Goal: Use online tool/utility: Utilize a website feature to perform a specific function

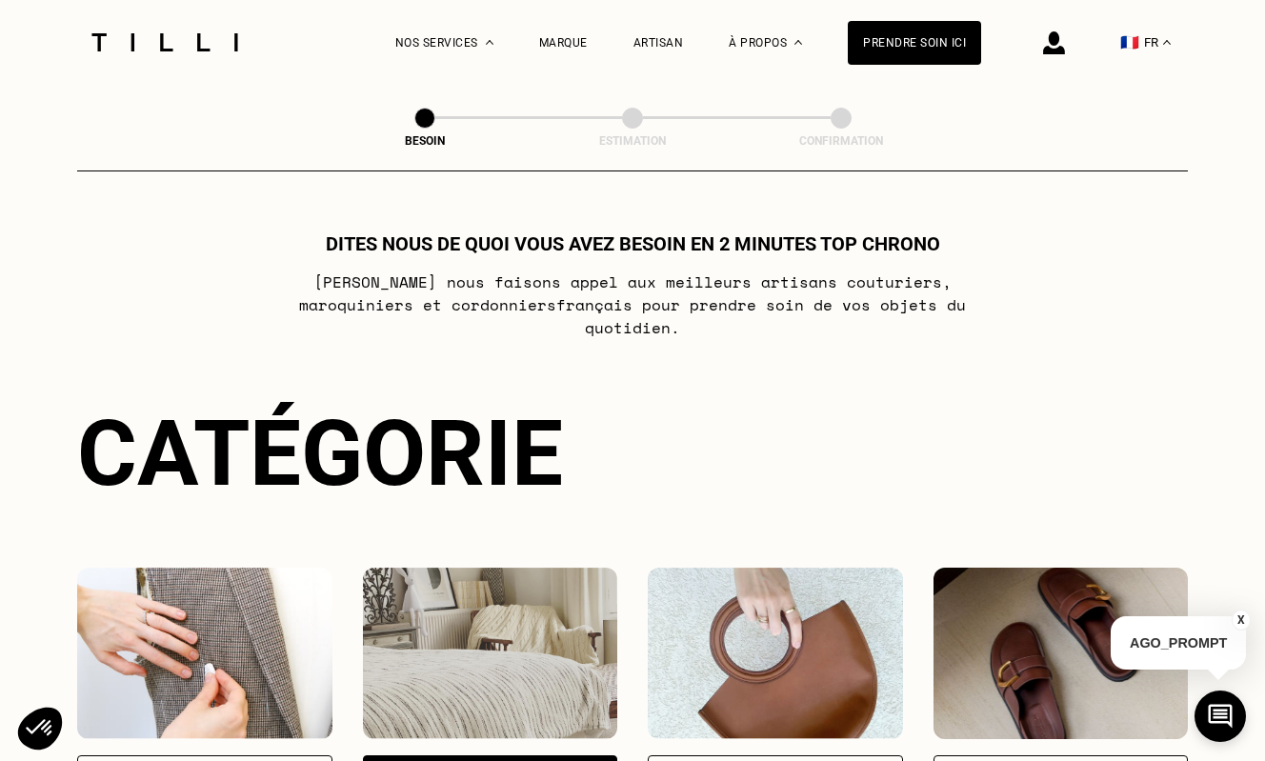
select select "FR"
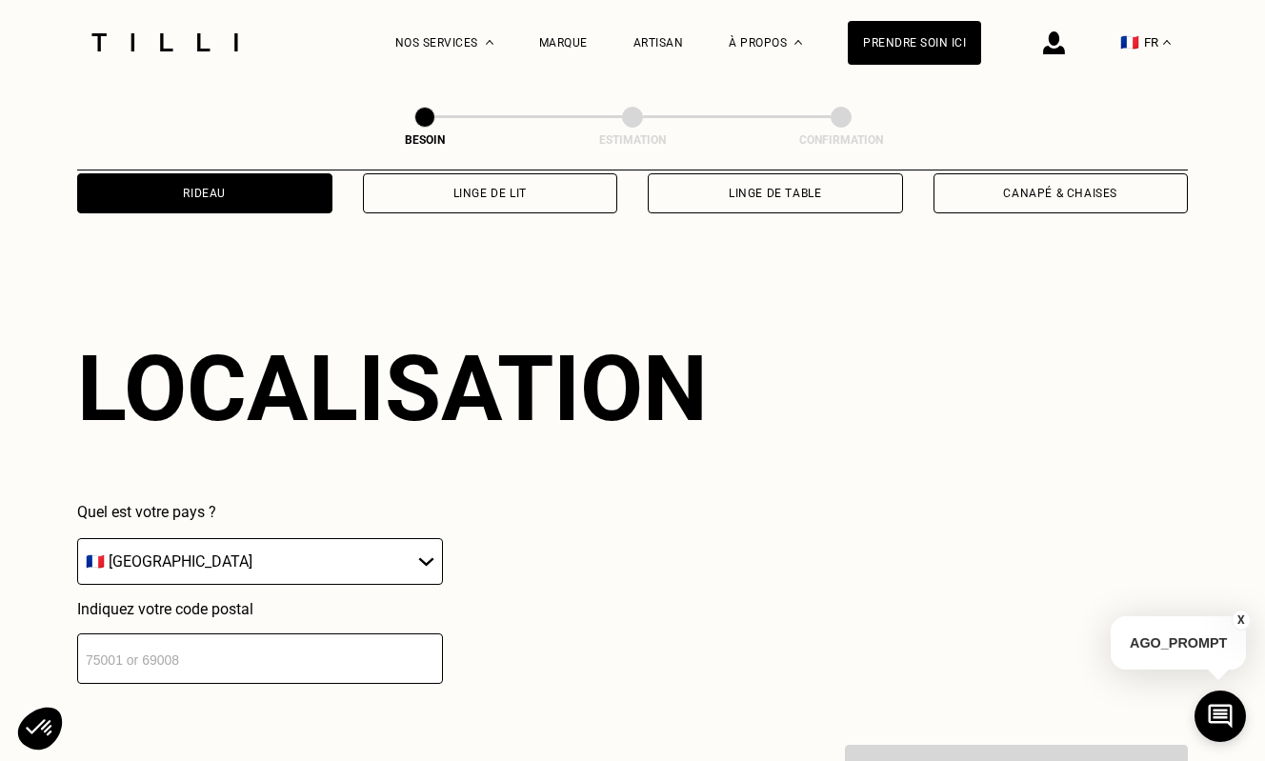
scroll to position [1138, 0]
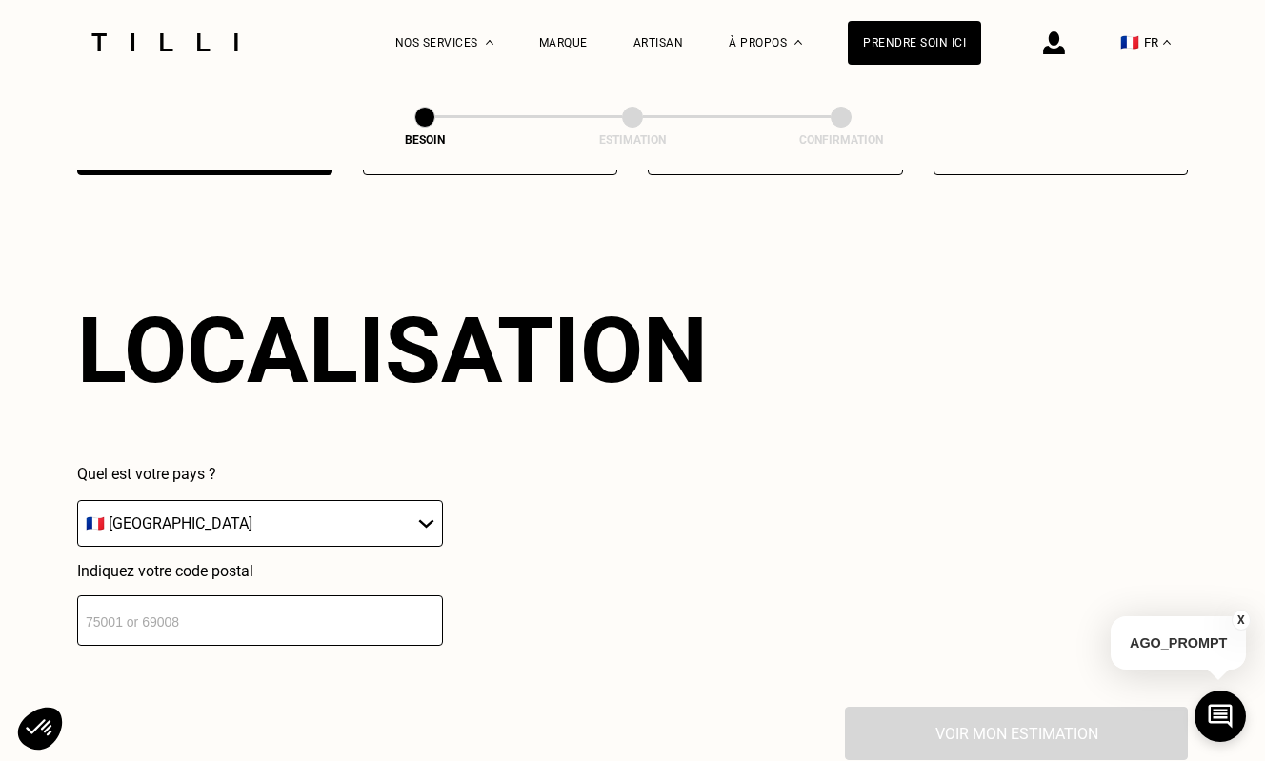
click at [224, 599] on input "number" at bounding box center [260, 621] width 366 height 50
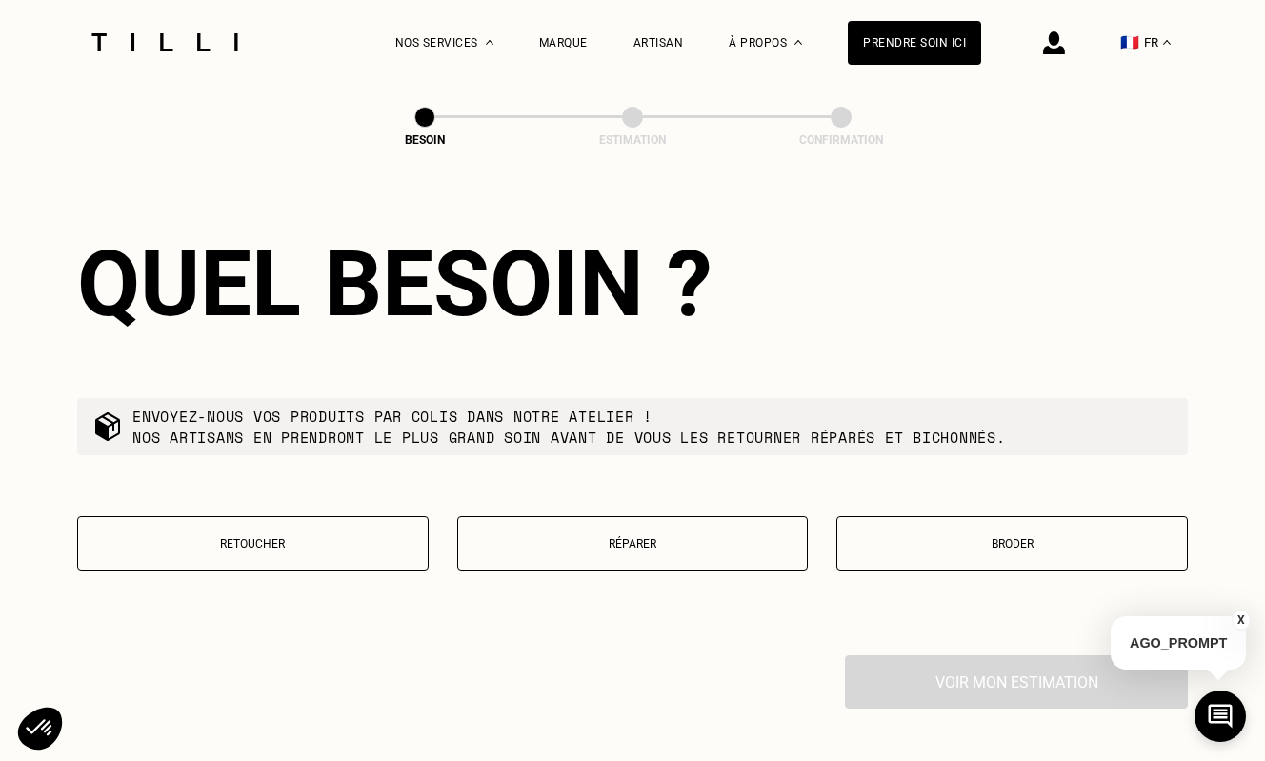
scroll to position [1680, 0]
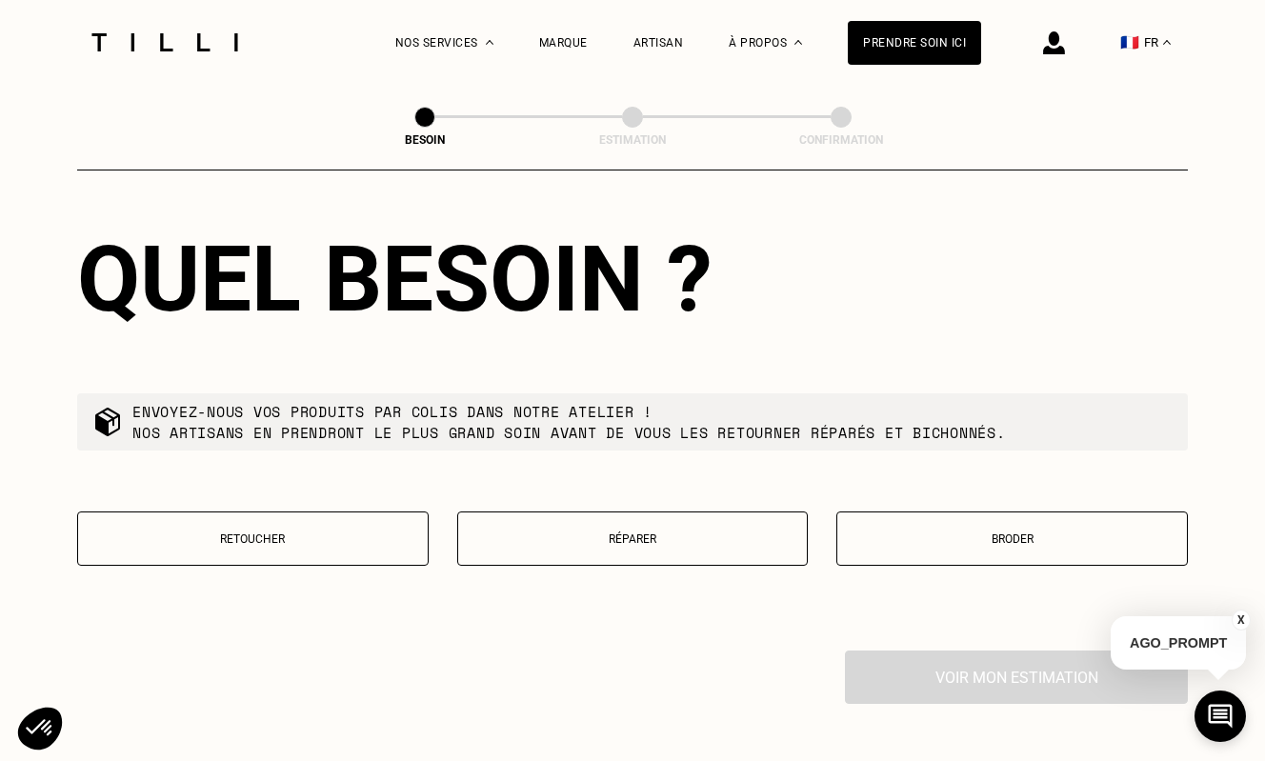
type input "07400"
click at [257, 533] on p "Retoucher" at bounding box center [253, 539] width 331 height 13
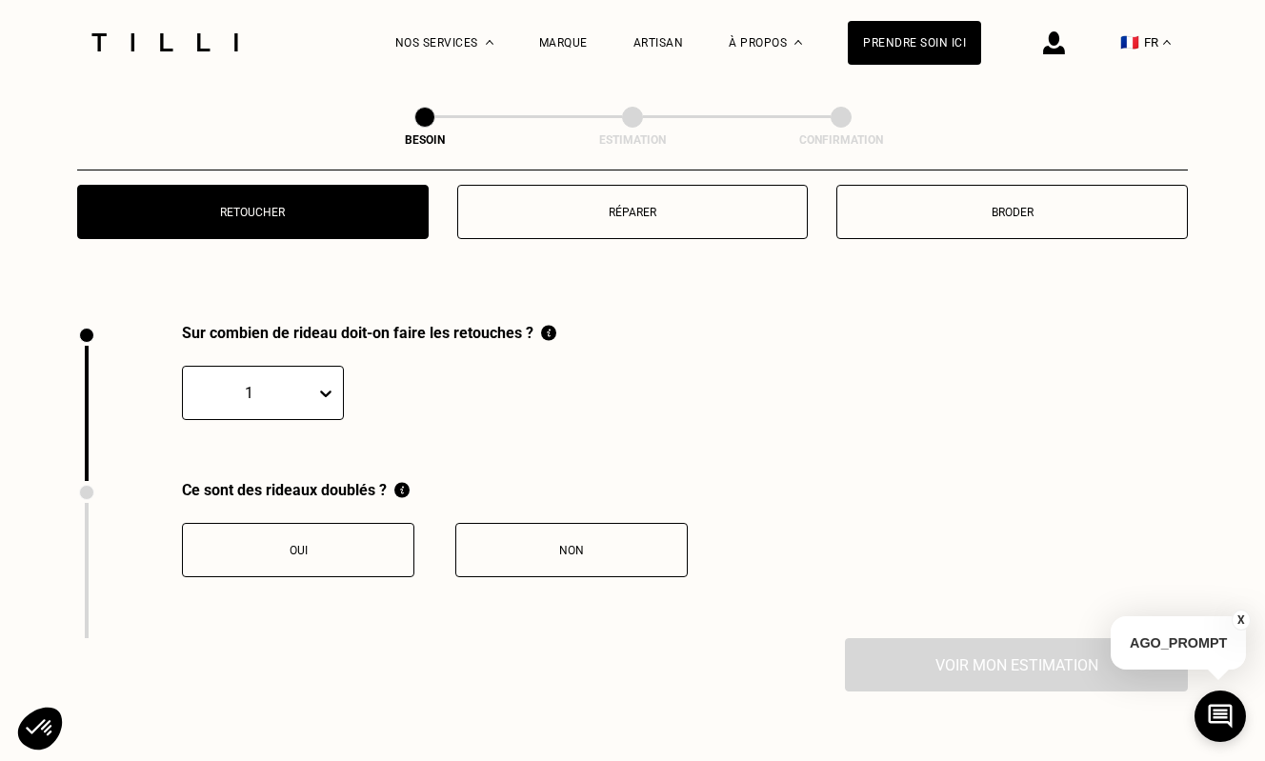
scroll to position [2096, 0]
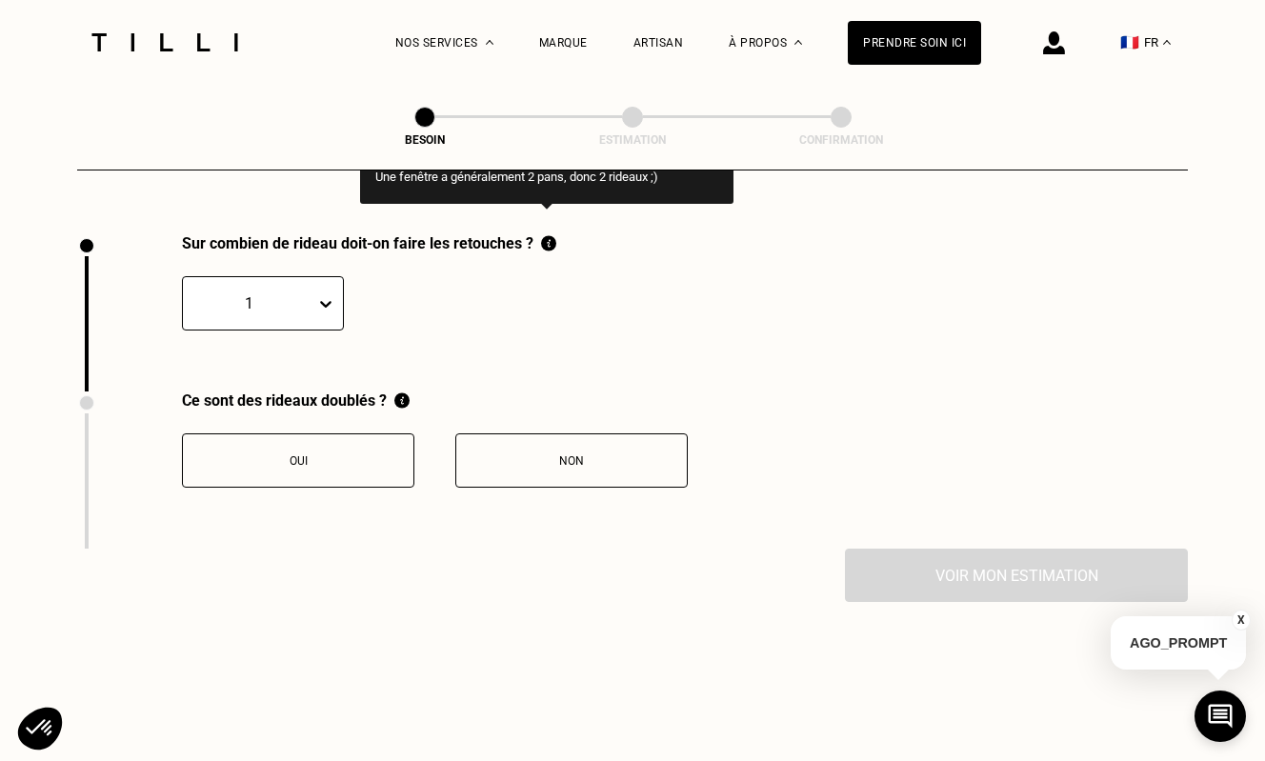
click at [546, 234] on img at bounding box center [548, 243] width 15 height 18
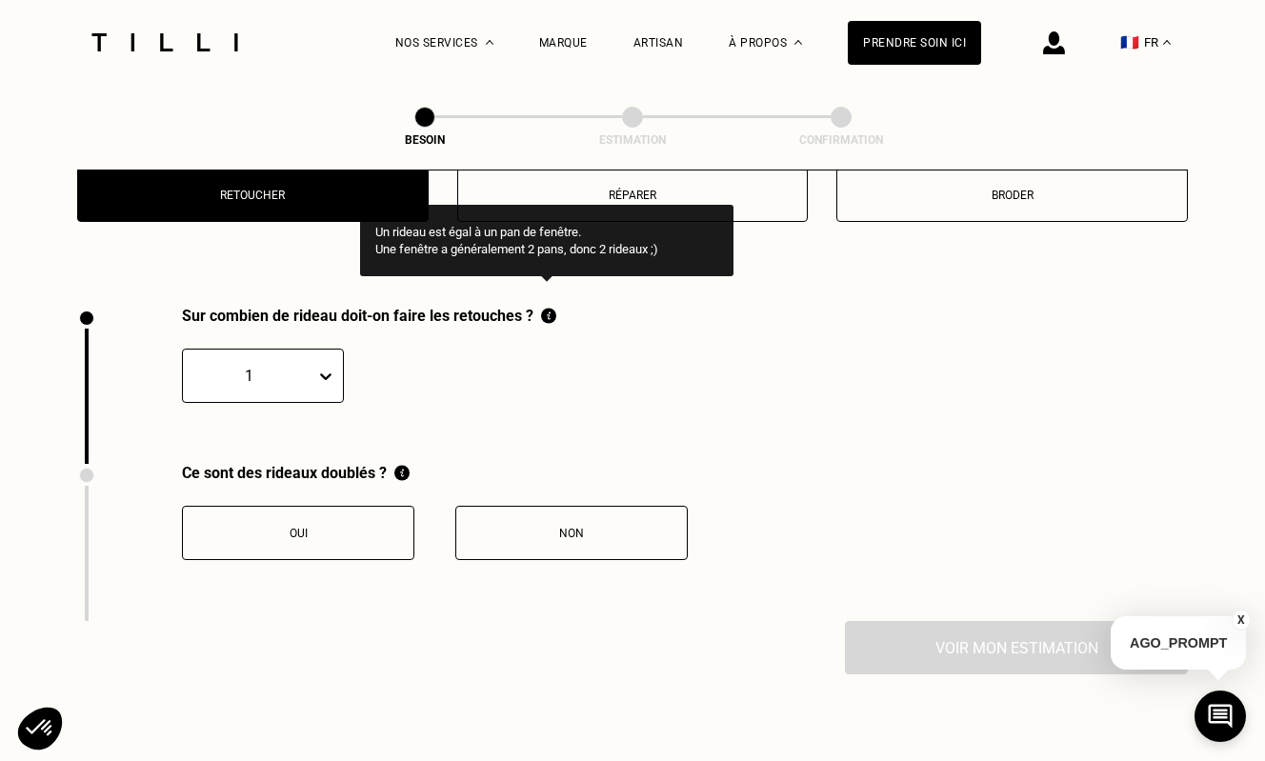
scroll to position [2020, 0]
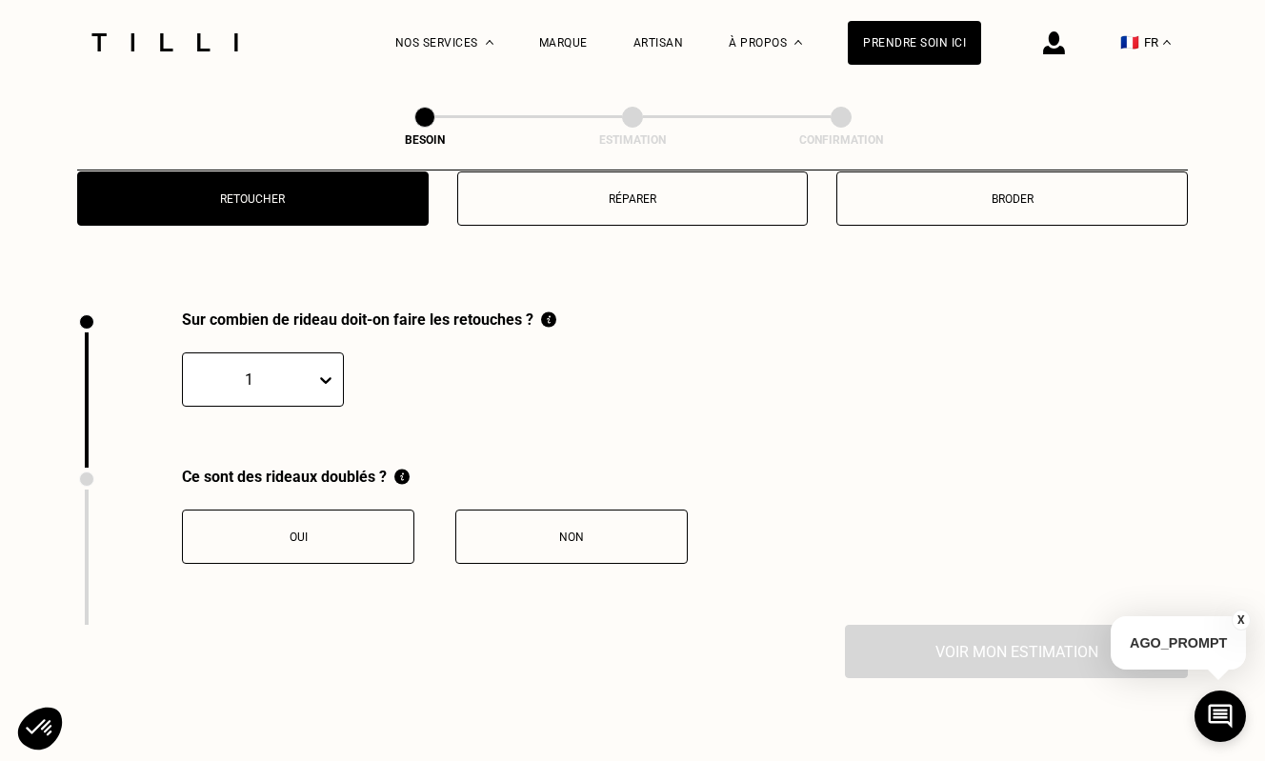
click at [327, 371] on icon at bounding box center [325, 380] width 19 height 19
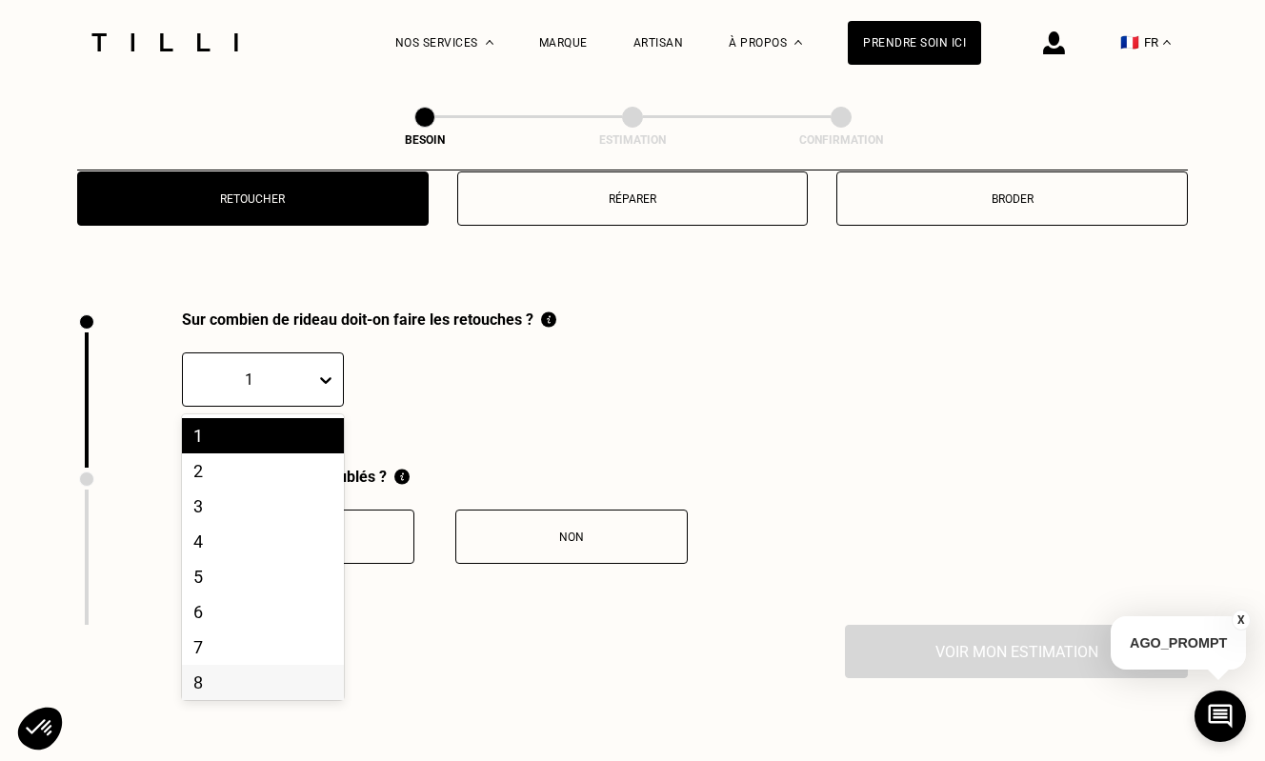
click at [249, 665] on div "8" at bounding box center [263, 682] width 162 height 35
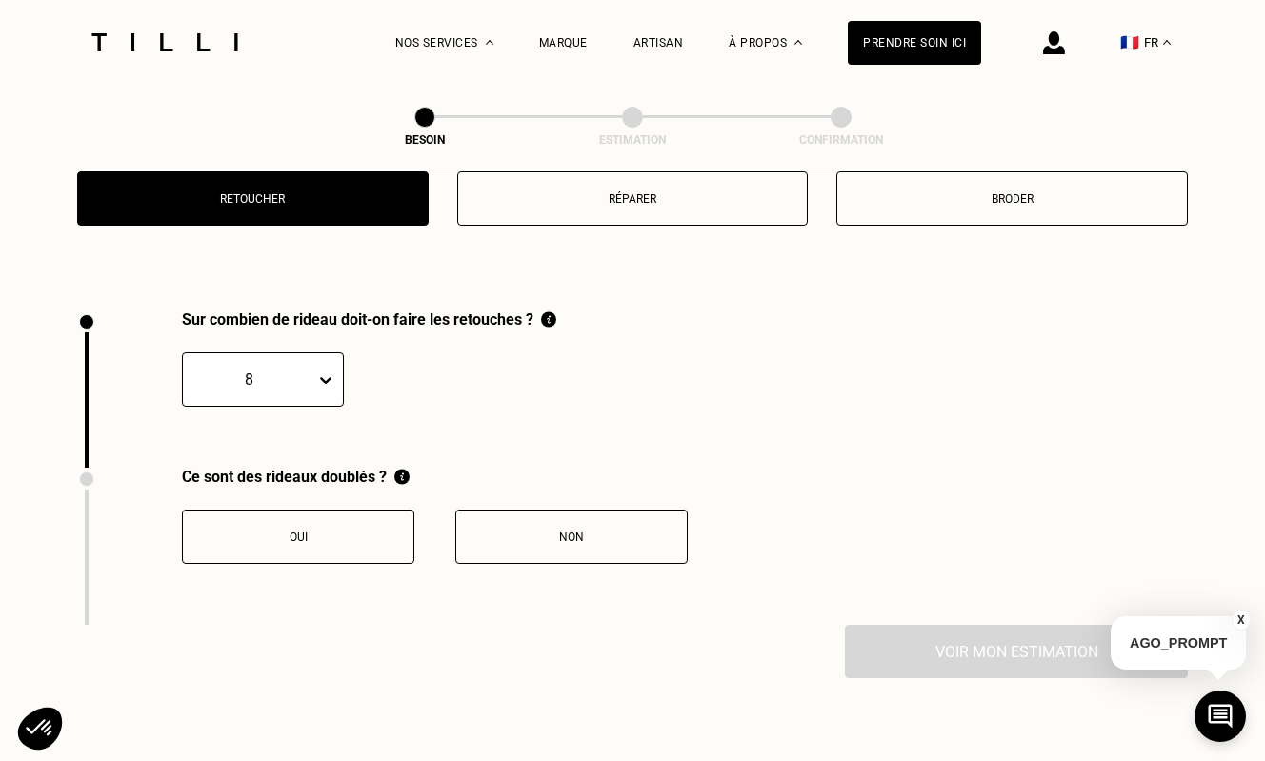
click at [329, 523] on button "Oui" at bounding box center [298, 537] width 232 height 54
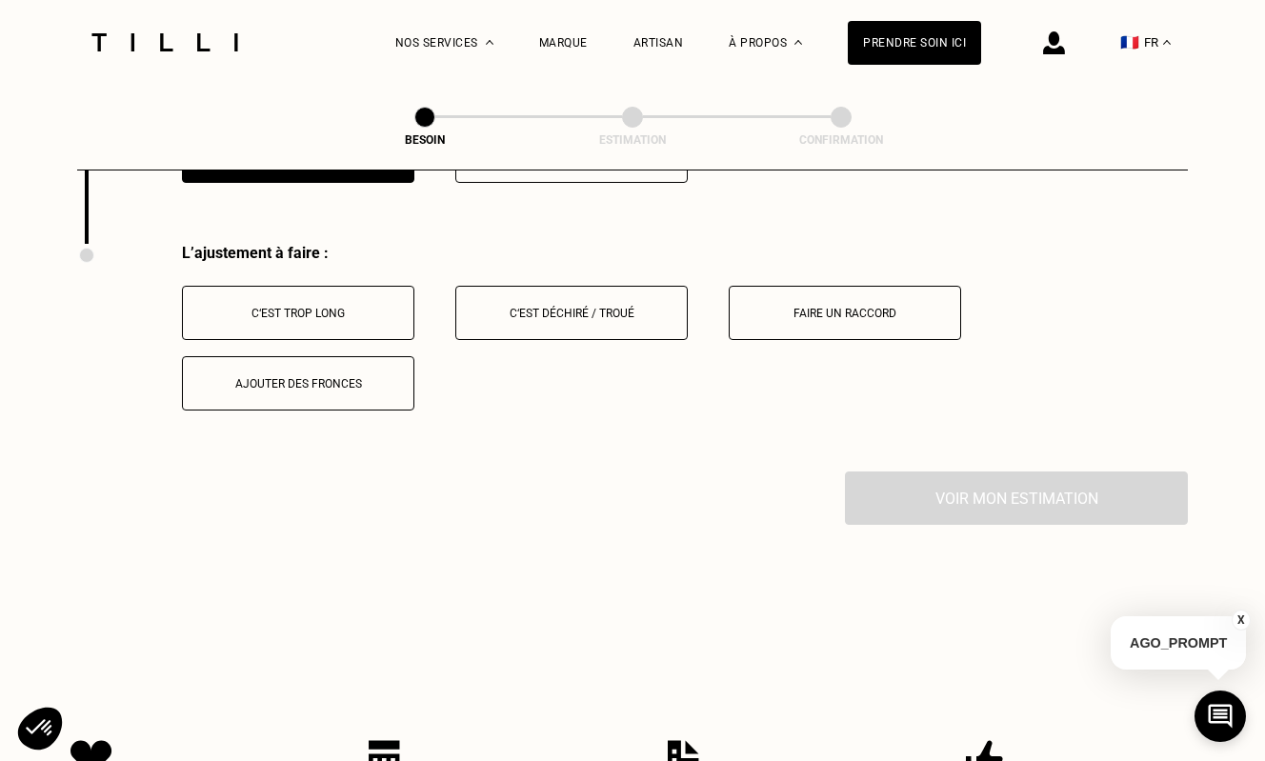
scroll to position [2411, 0]
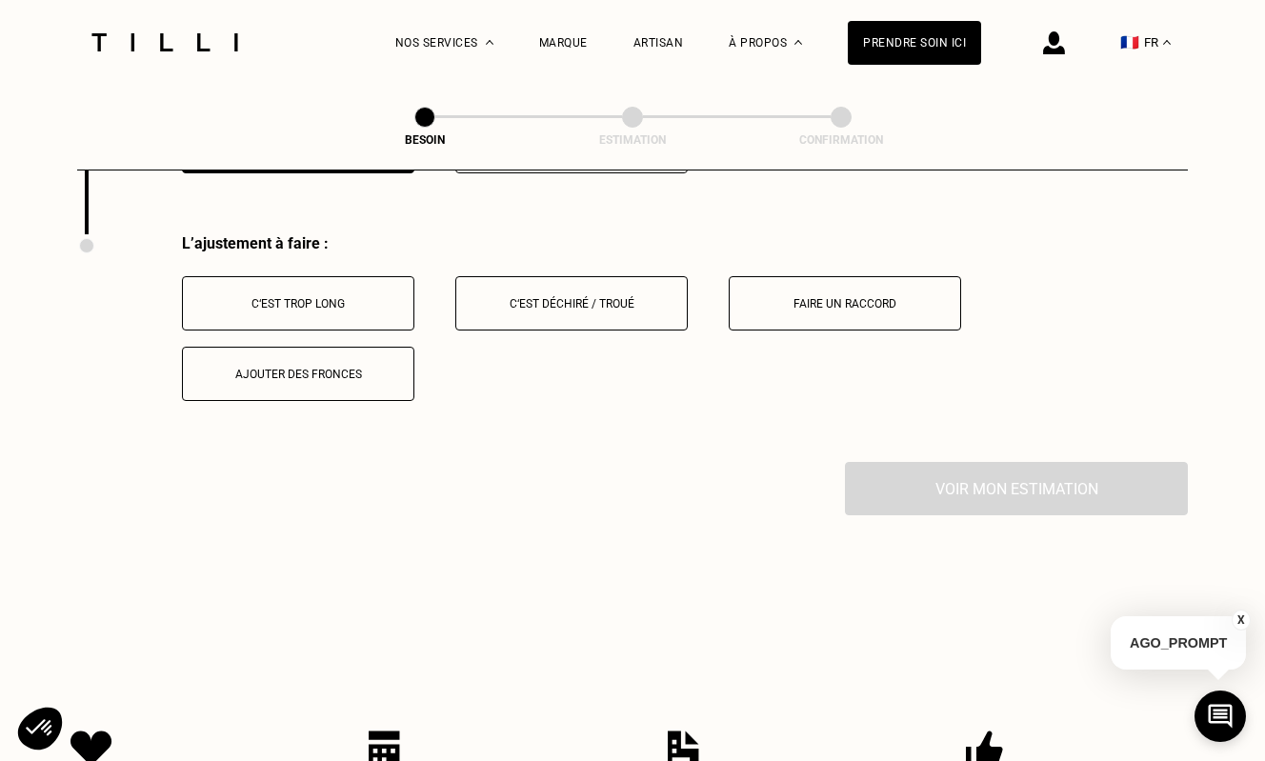
click at [376, 297] on div "C‘est trop long" at bounding box center [298, 303] width 212 height 13
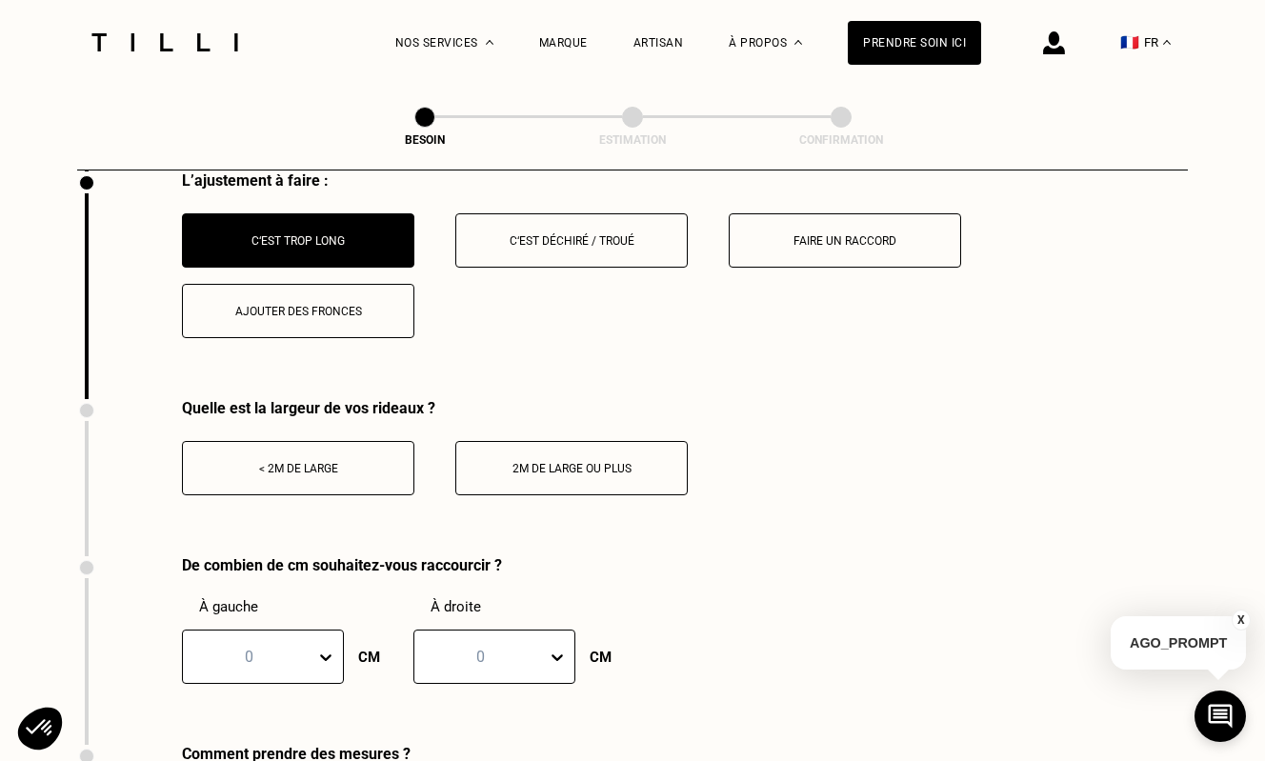
scroll to position [2483, 0]
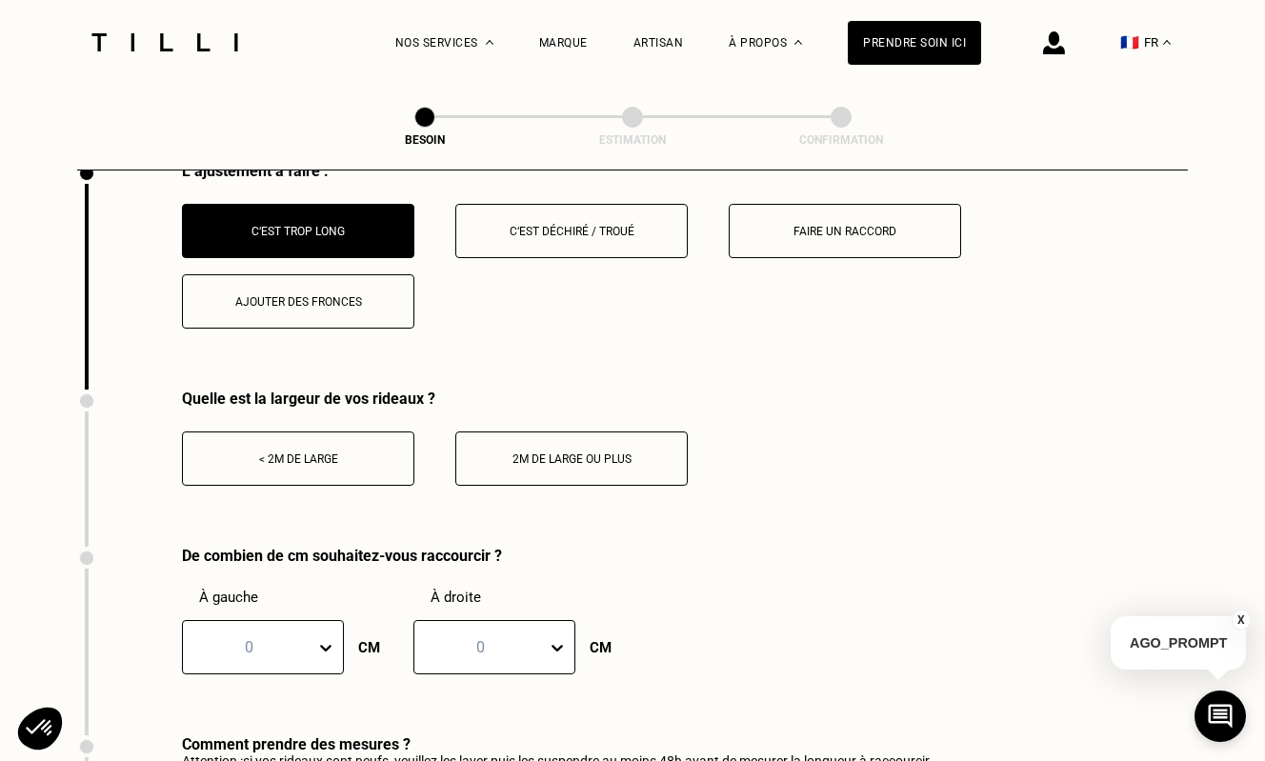
click at [281, 453] on div "< 2m de large" at bounding box center [298, 459] width 212 height 13
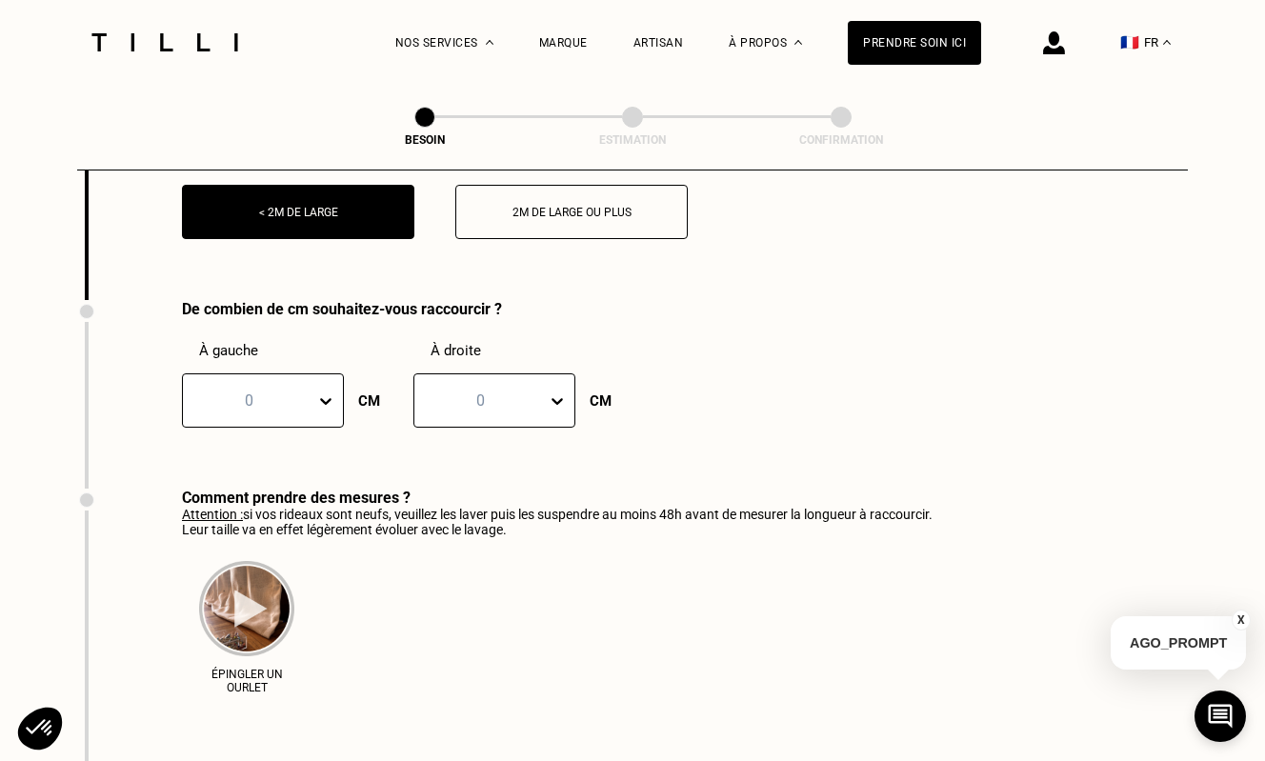
scroll to position [2731, 0]
click at [328, 391] on icon at bounding box center [325, 400] width 19 height 19
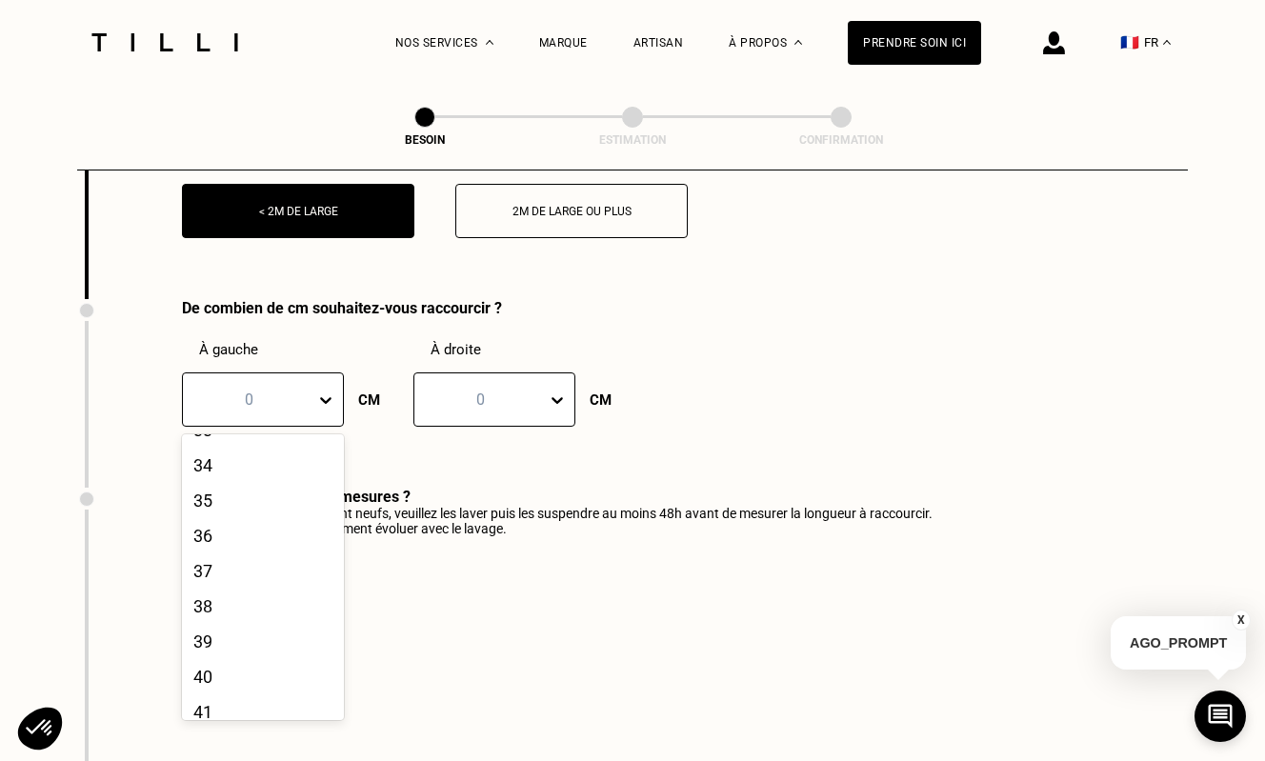
scroll to position [1069, 0]
click at [226, 427] on div "30" at bounding box center [263, 444] width 162 height 35
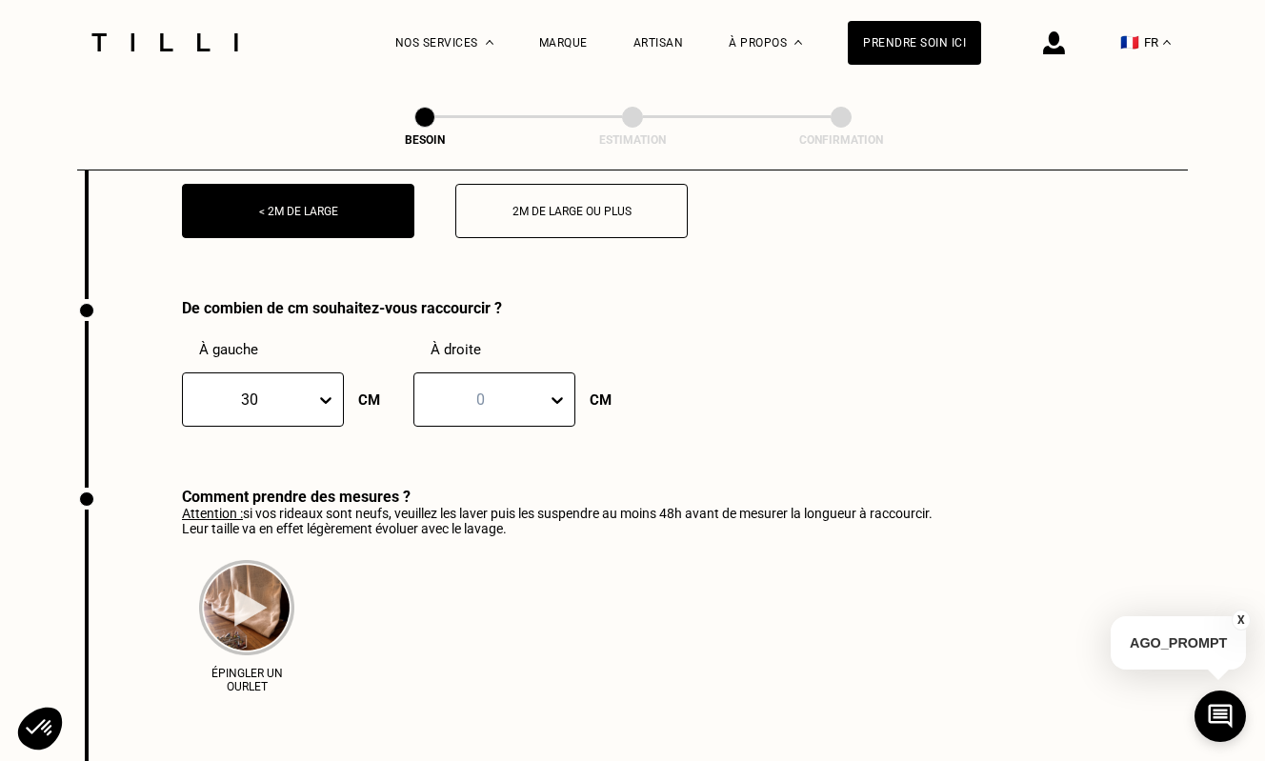
click at [544, 385] on div "0" at bounding box center [480, 400] width 132 height 30
click at [486, 563] on div "30" at bounding box center [495, 580] width 162 height 35
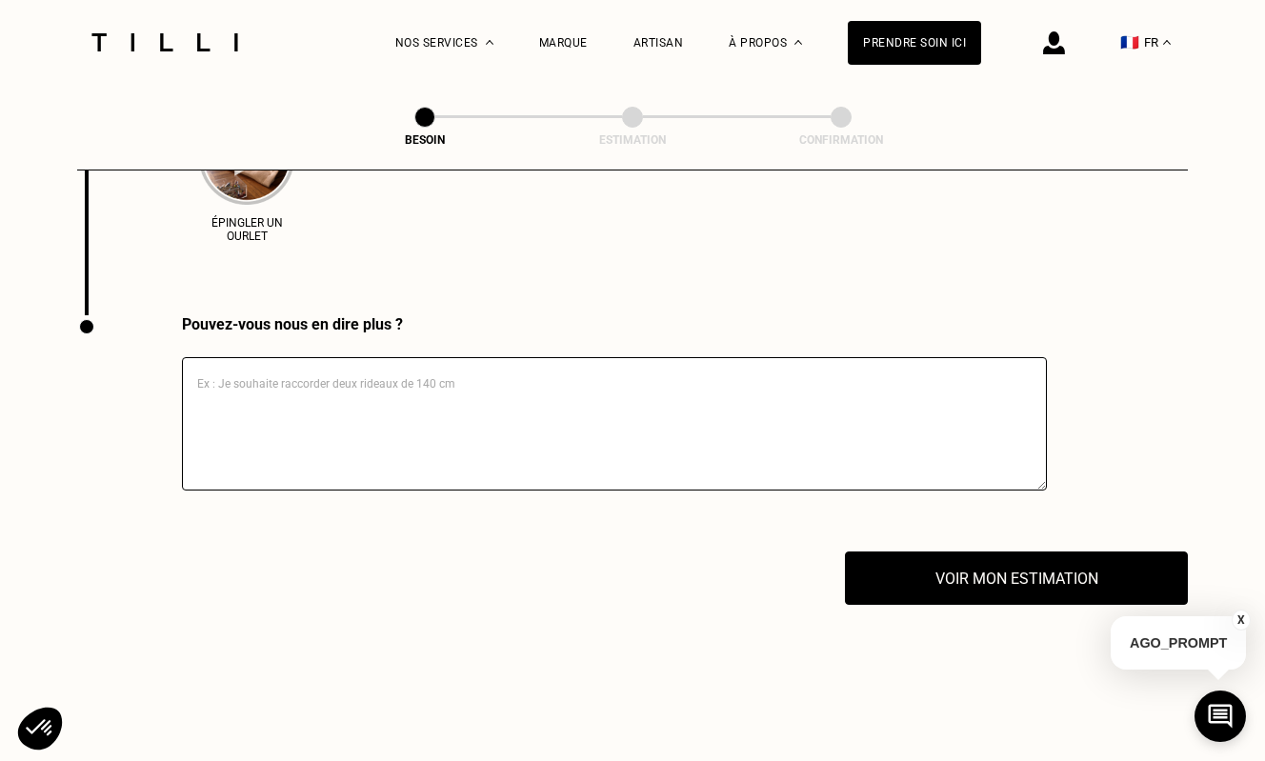
scroll to position [3224, 0]
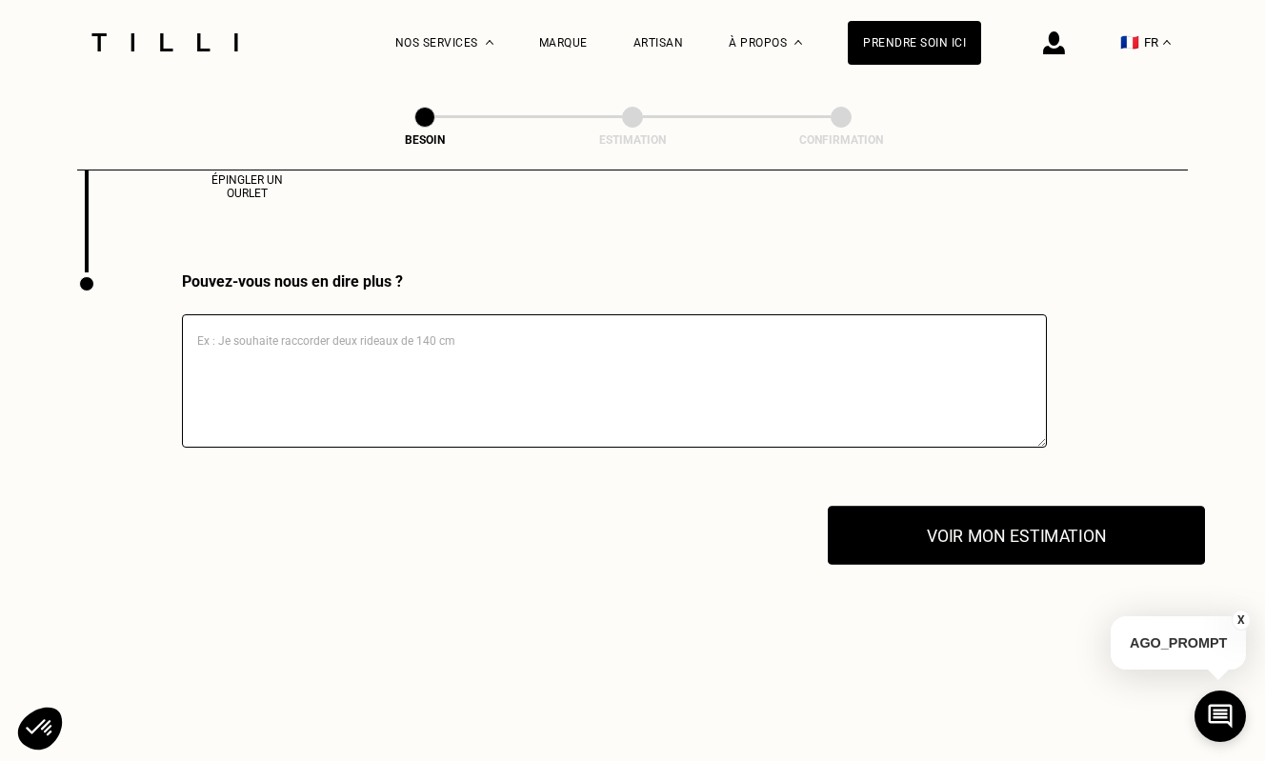
click at [1020, 506] on button "Voir mon estimation" at bounding box center [1016, 535] width 377 height 59
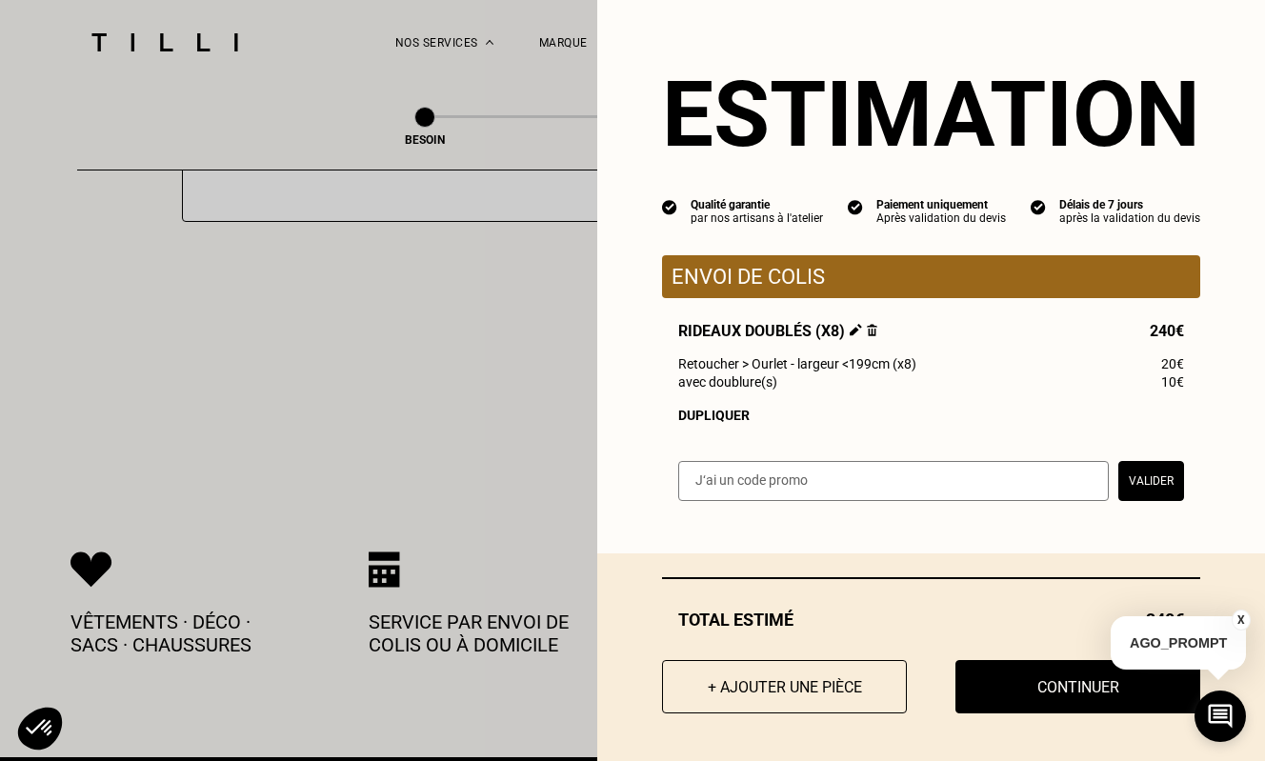
scroll to position [3421, 0]
